Goal: Information Seeking & Learning: Learn about a topic

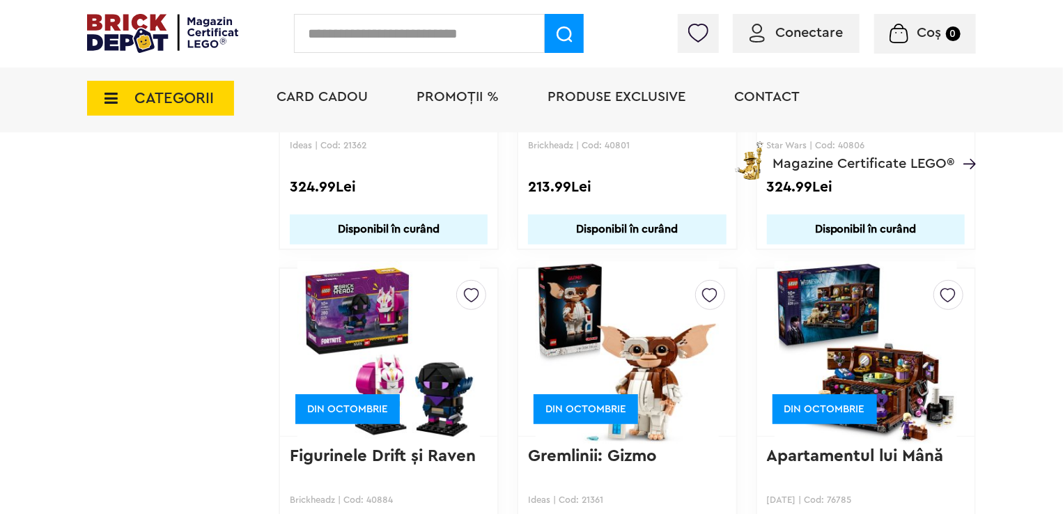
scroll to position [10992, 0]
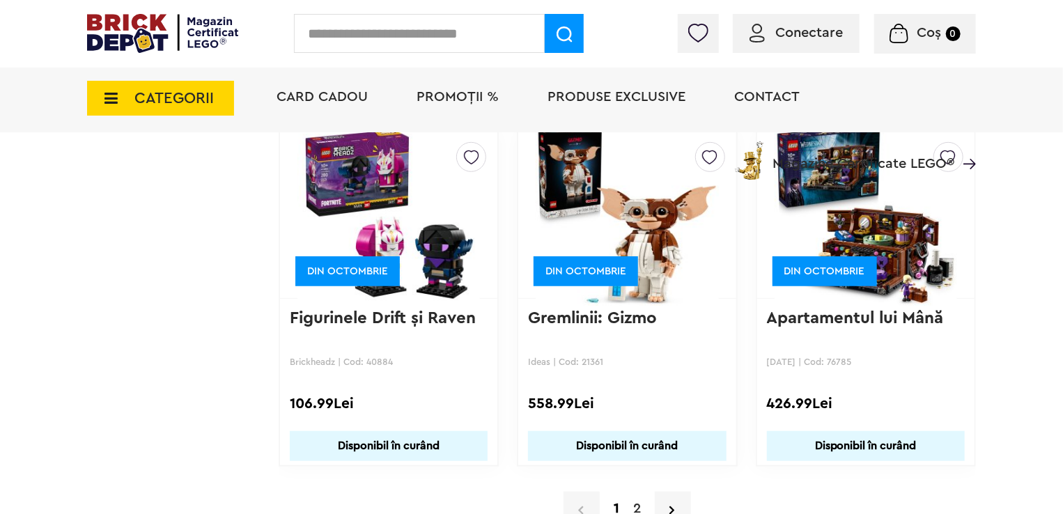
click at [634, 498] on link "2" at bounding box center [637, 508] width 22 height 21
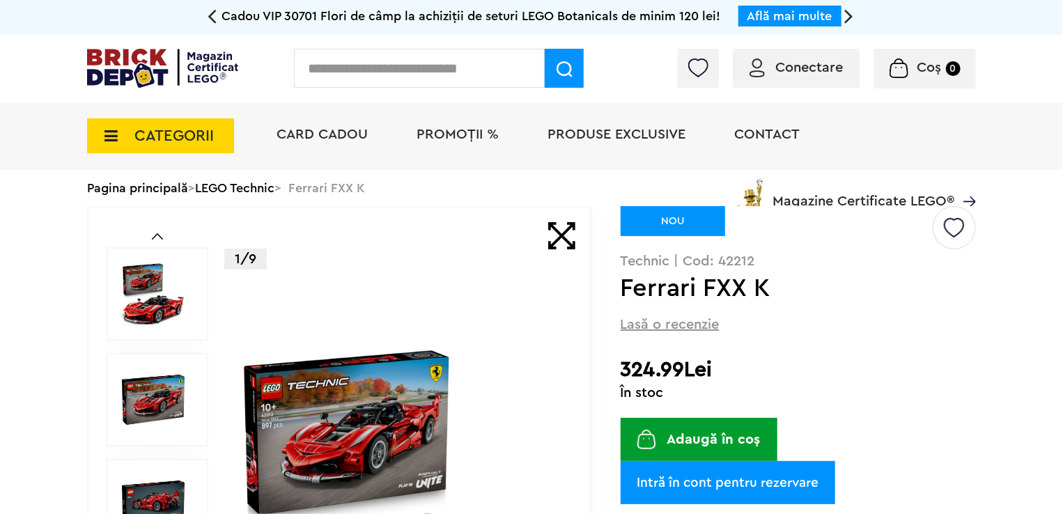
click at [376, 403] on img at bounding box center [399, 506] width 321 height 321
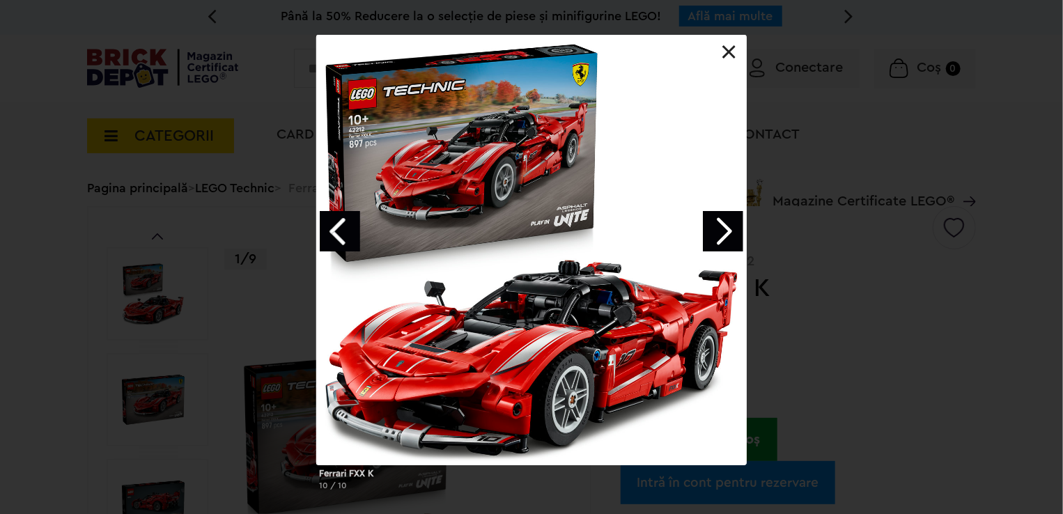
click at [725, 233] on link "Next image" at bounding box center [723, 231] width 40 height 40
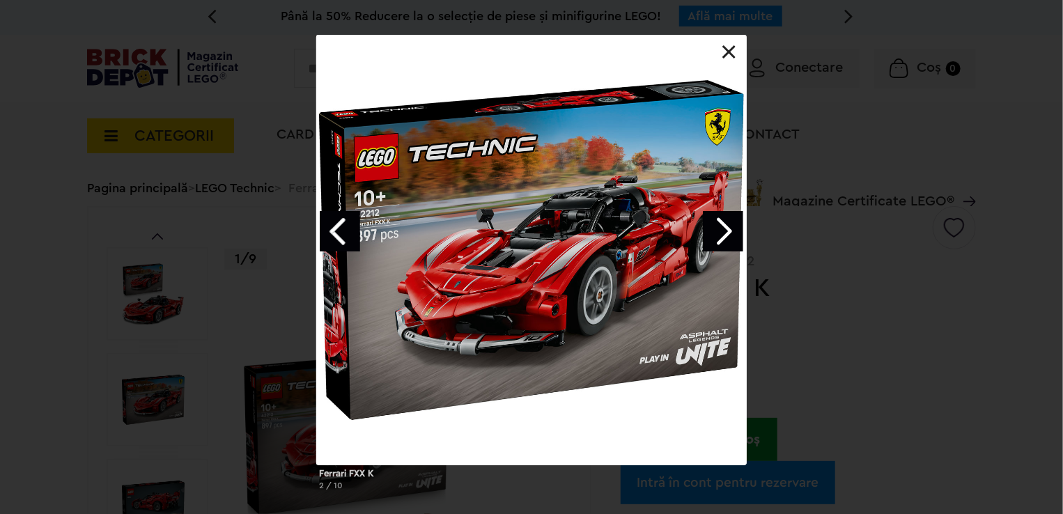
click at [725, 233] on link "Next image" at bounding box center [723, 231] width 40 height 40
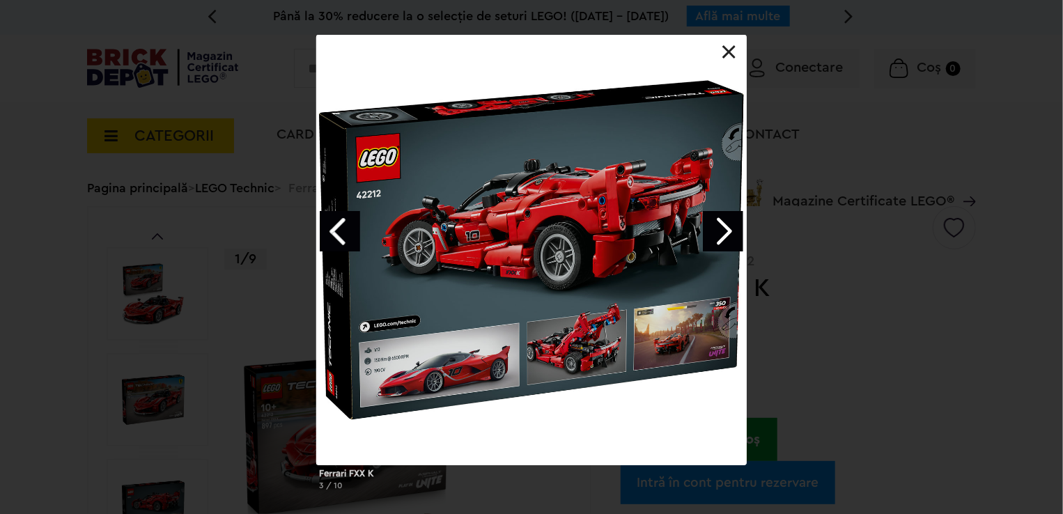
click at [725, 233] on link "Next image" at bounding box center [723, 231] width 40 height 40
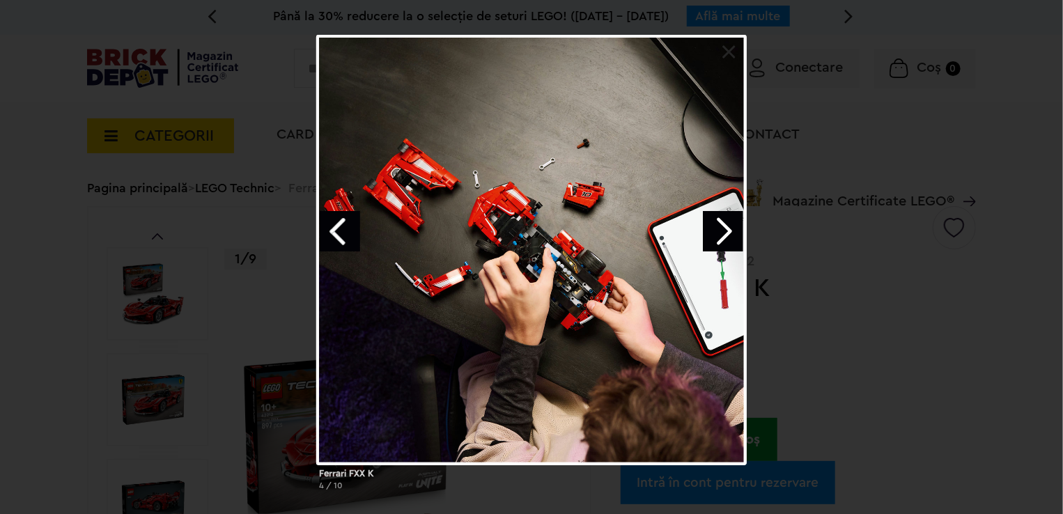
click at [725, 233] on link "Next image" at bounding box center [723, 231] width 40 height 40
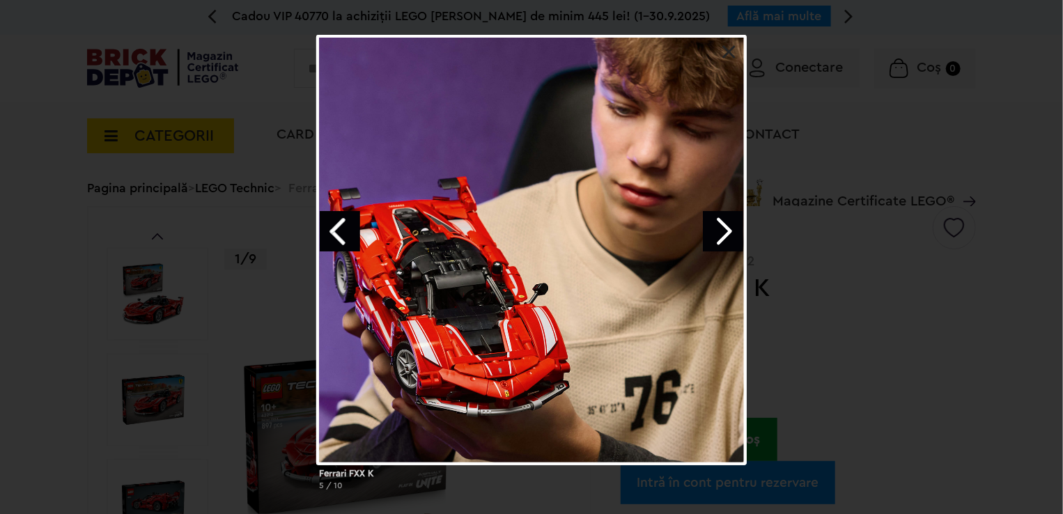
click at [725, 233] on link "Next image" at bounding box center [723, 231] width 40 height 40
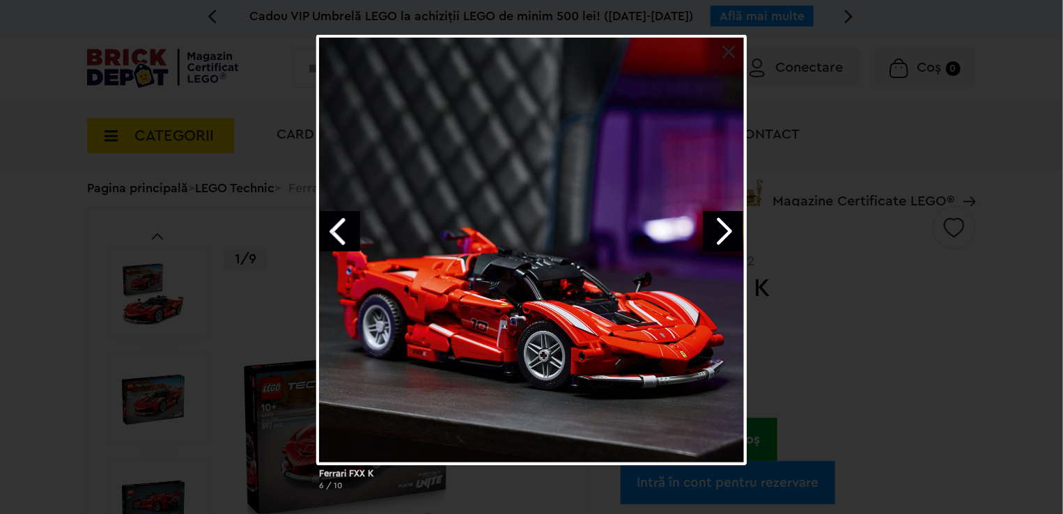
click at [725, 233] on link "Next image" at bounding box center [723, 231] width 40 height 40
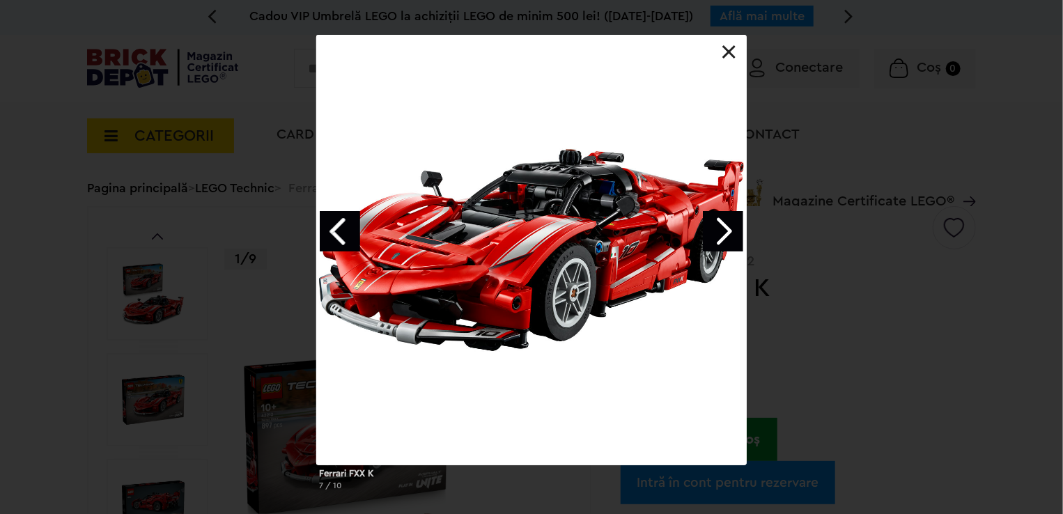
click at [725, 233] on link "Next image" at bounding box center [723, 231] width 40 height 40
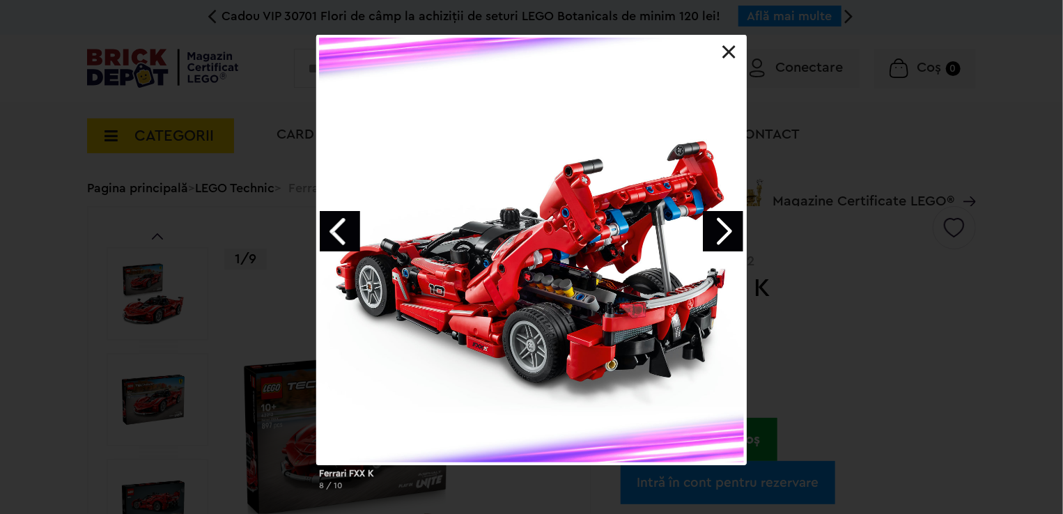
click at [725, 233] on link "Next image" at bounding box center [723, 231] width 40 height 40
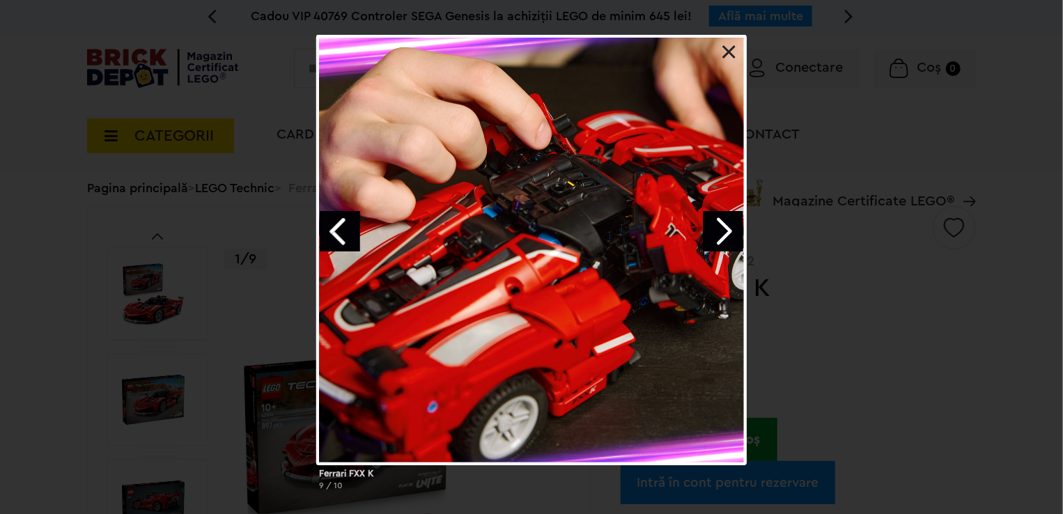
click at [725, 233] on link "Next image" at bounding box center [723, 231] width 40 height 40
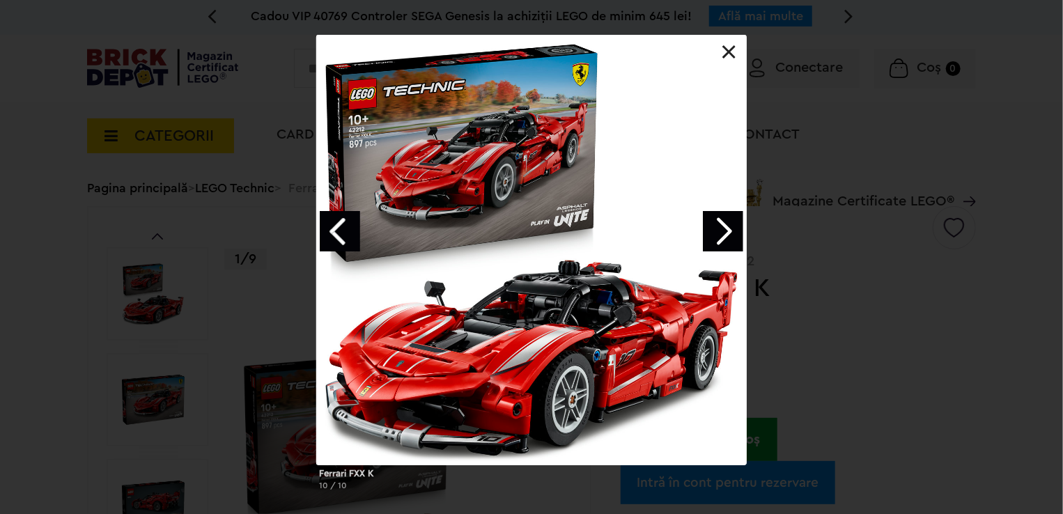
click at [727, 57] on link at bounding box center [730, 52] width 14 height 14
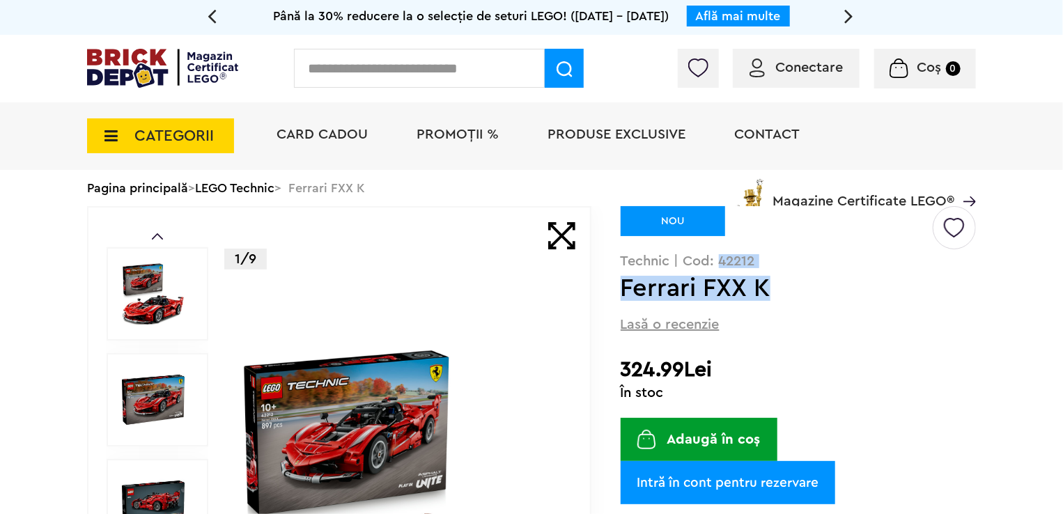
drag, startPoint x: 718, startPoint y: 257, endPoint x: 766, endPoint y: 288, distance: 56.4
click at [766, 288] on div "Creează o listă nouă NOU Technic | Cod: 42212 Ferrari FXX K Lasă o recenzie 324…" at bounding box center [798, 489] width 355 height 566
copy div "42212 Ferrari FXX K"
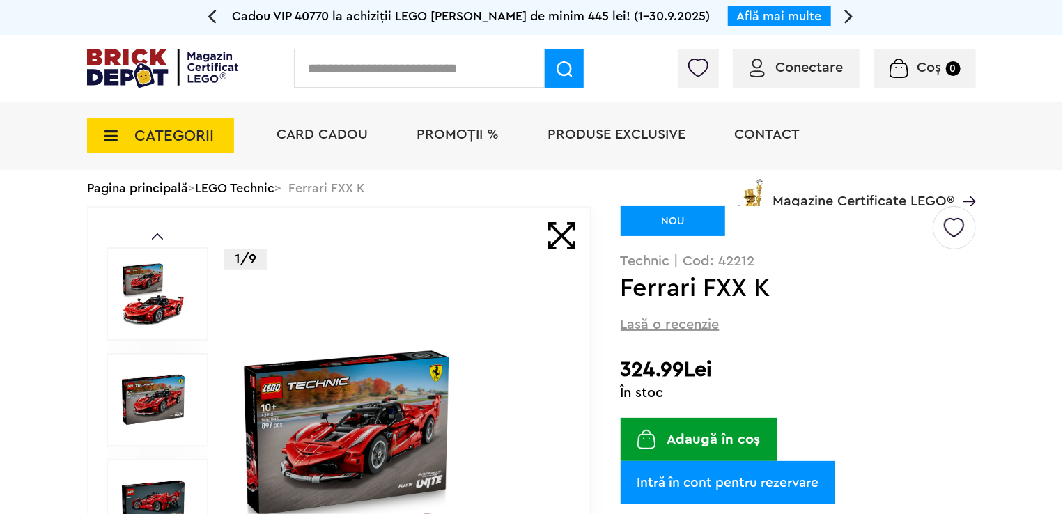
click at [778, 302] on div "Creează o listă nouă NOU Technic | Cod: 42212 Ferrari FXX K Lasă o recenzie 324…" at bounding box center [798, 489] width 355 height 566
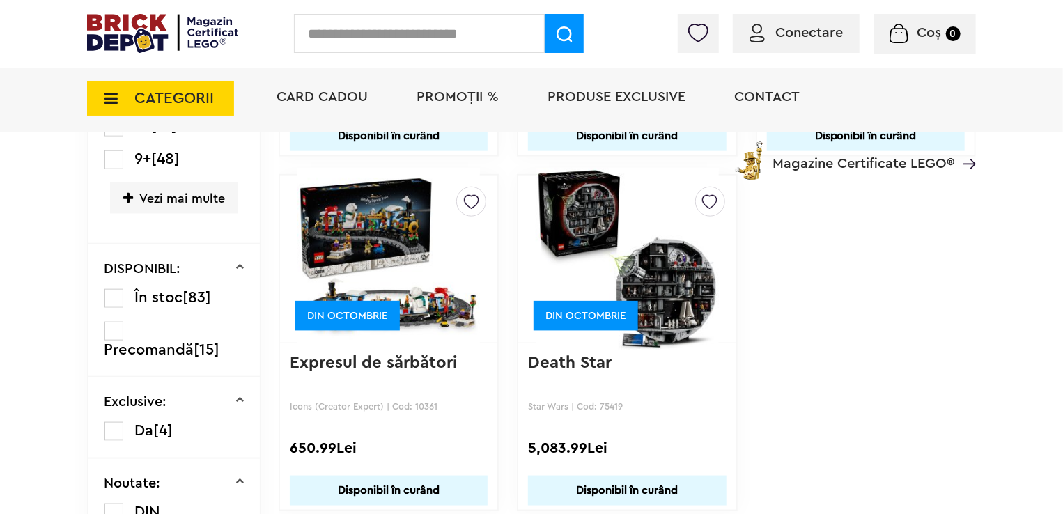
scroll to position [658, 0]
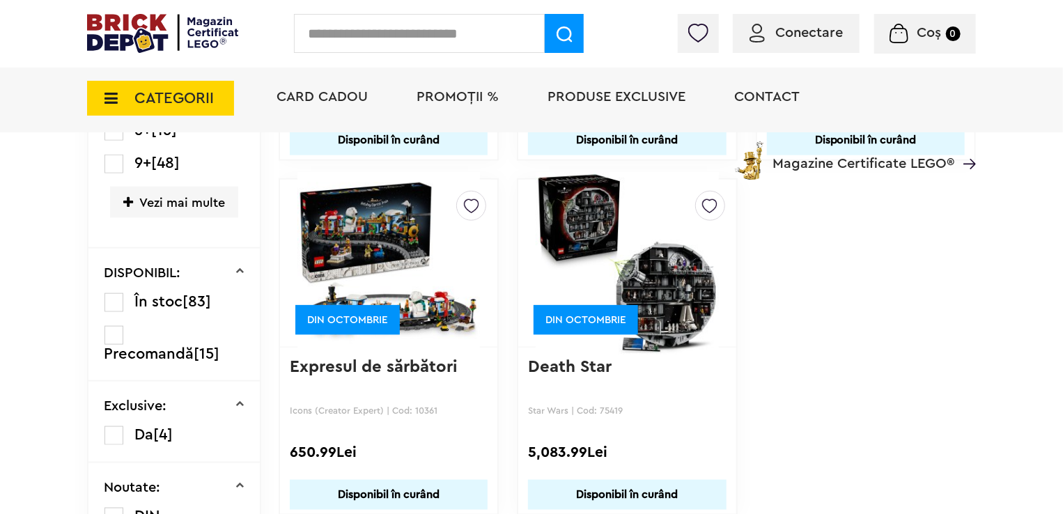
click at [386, 224] on img at bounding box center [389, 263] width 183 height 195
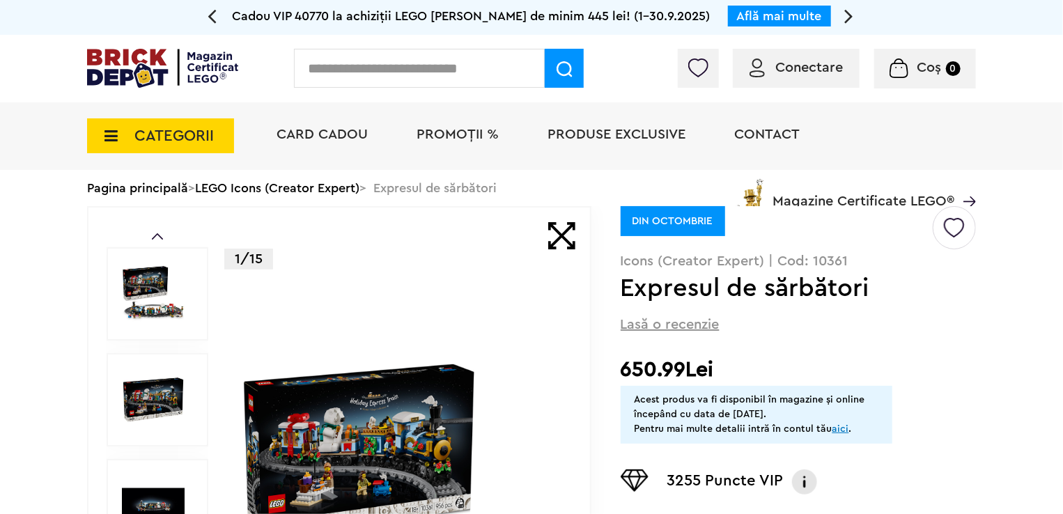
click at [383, 440] on img at bounding box center [399, 506] width 321 height 321
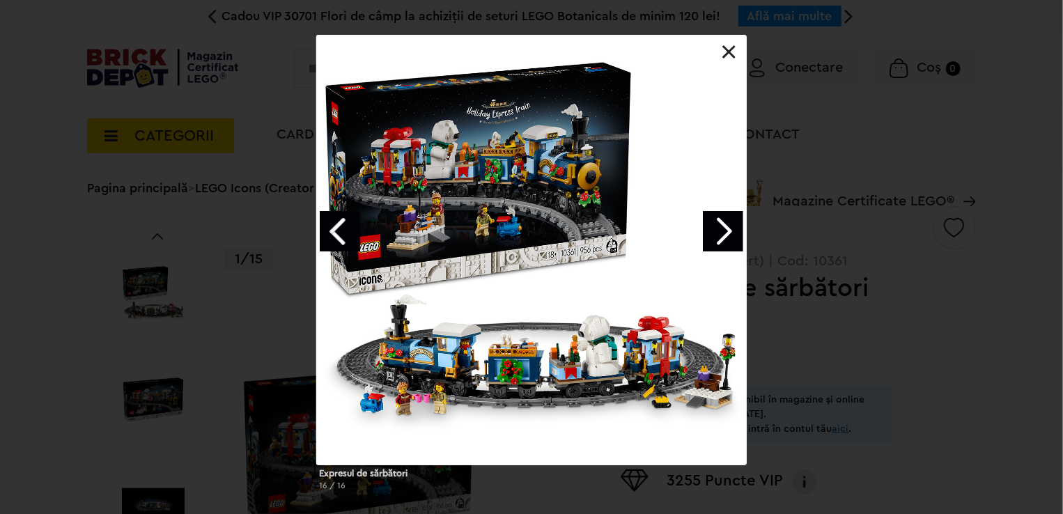
click at [714, 226] on link "Next image" at bounding box center [723, 231] width 40 height 40
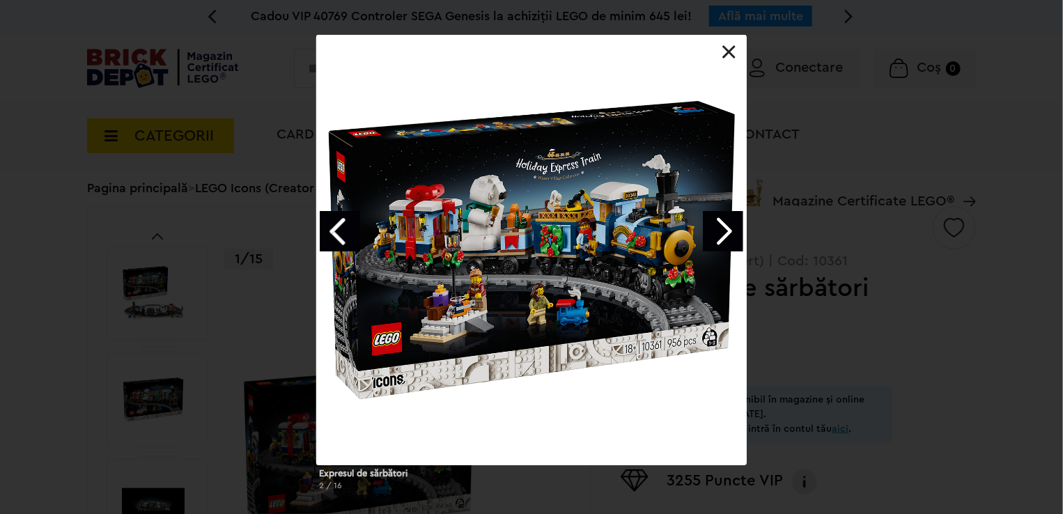
click at [714, 226] on link "Next image" at bounding box center [723, 231] width 40 height 40
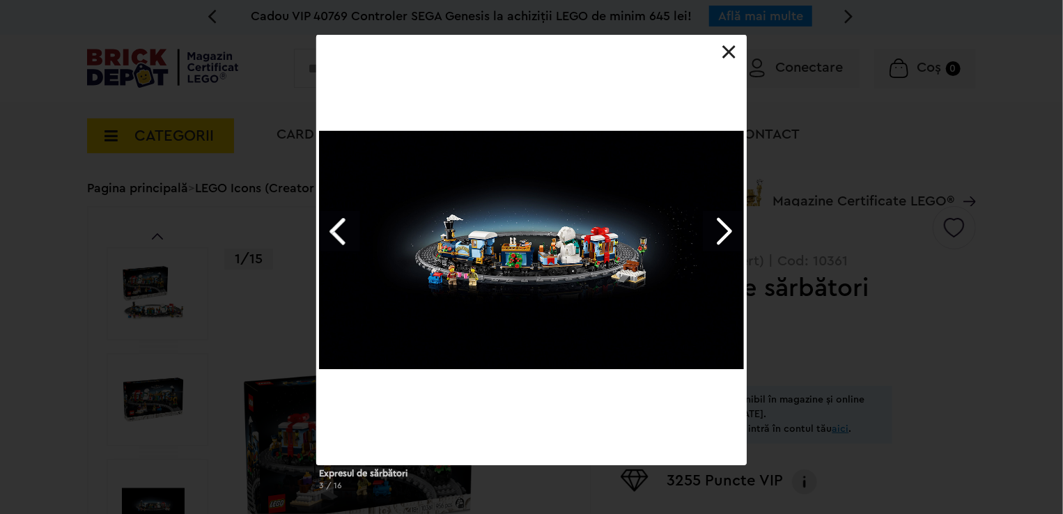
click at [714, 226] on link "Next image" at bounding box center [723, 231] width 40 height 40
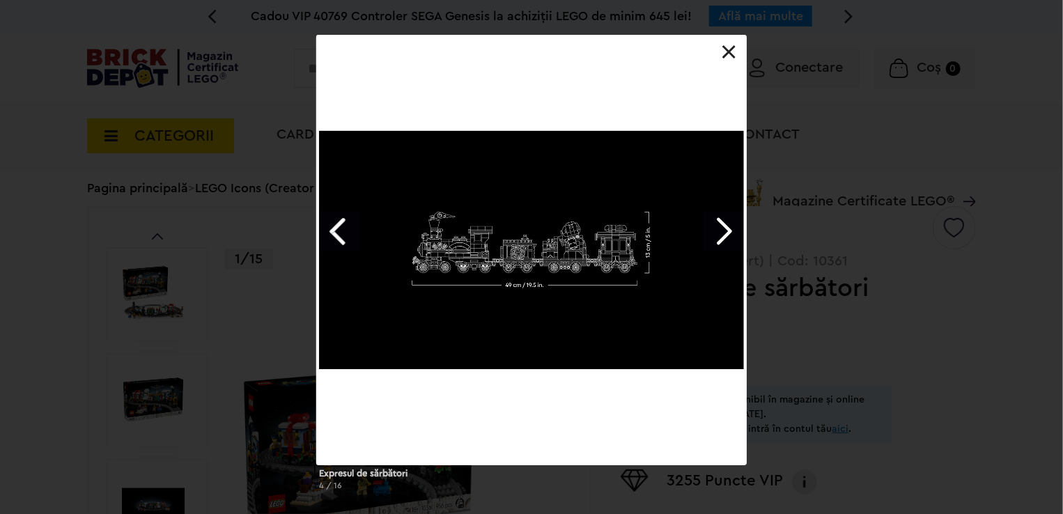
click at [714, 226] on link "Next image" at bounding box center [723, 231] width 40 height 40
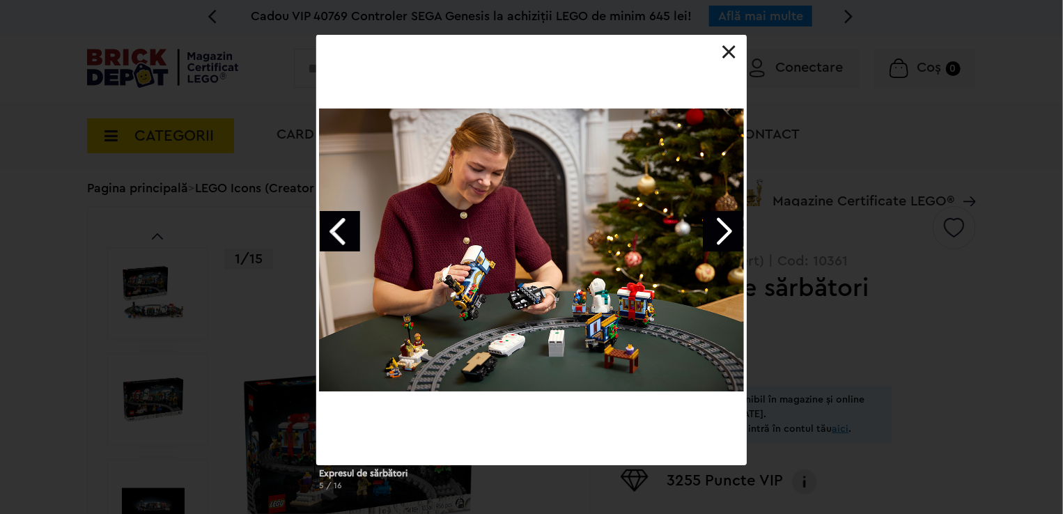
click at [714, 226] on link "Next image" at bounding box center [723, 231] width 40 height 40
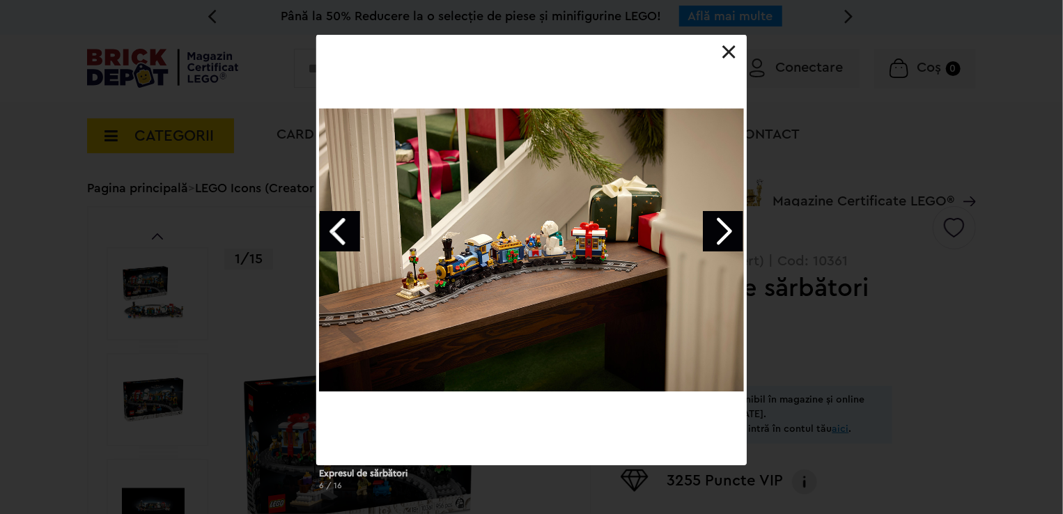
click at [714, 226] on link "Next image" at bounding box center [723, 231] width 40 height 40
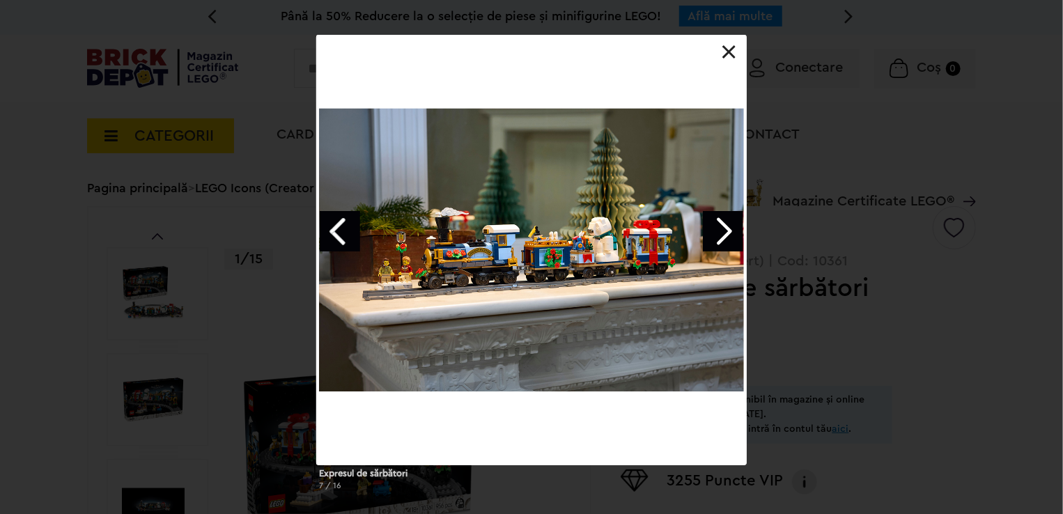
click at [714, 226] on link "Next image" at bounding box center [723, 231] width 40 height 40
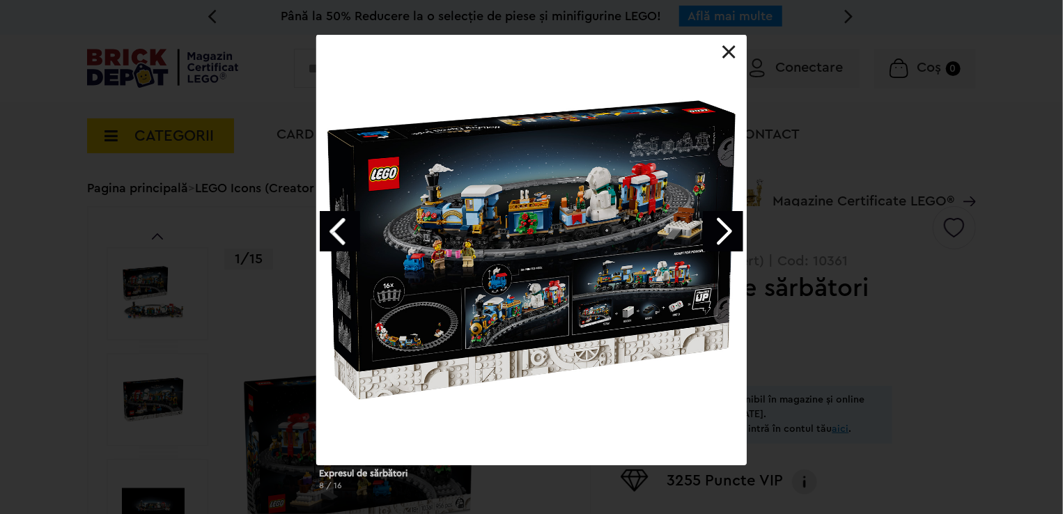
click at [714, 226] on link "Next image" at bounding box center [723, 231] width 40 height 40
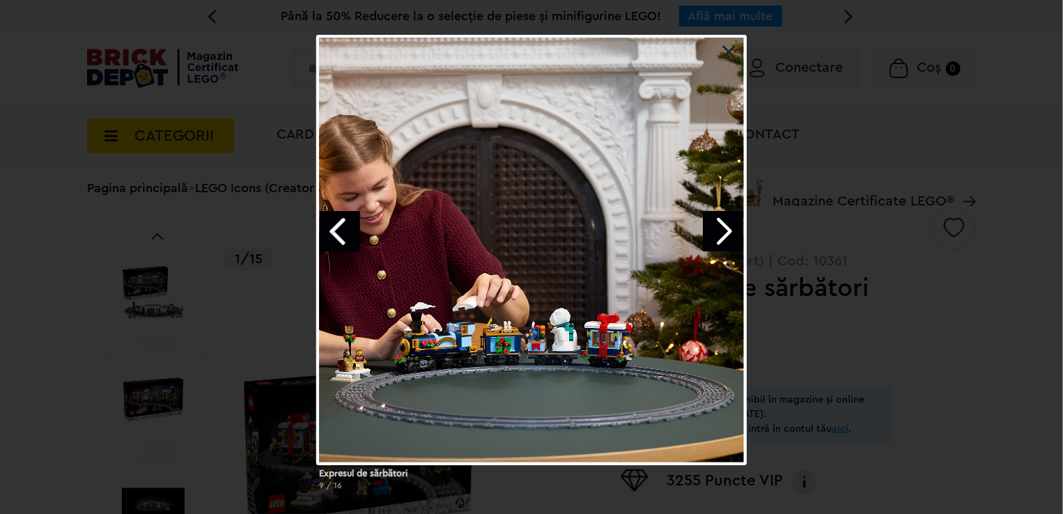
click at [714, 226] on link "Next image" at bounding box center [723, 231] width 40 height 40
